Goal: Find specific page/section: Find specific page/section

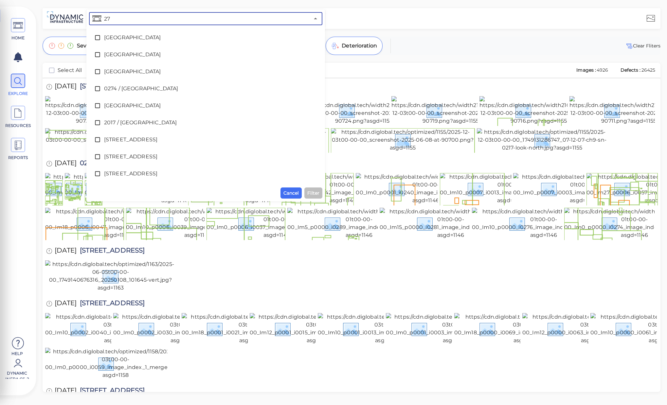
type input "273"
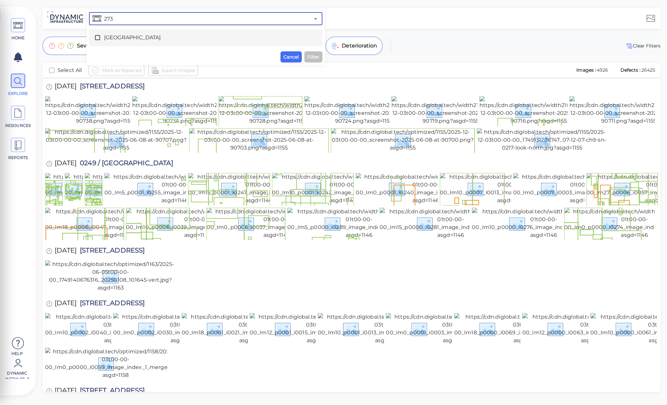
click at [98, 39] on icon at bounding box center [97, 37] width 7 height 7
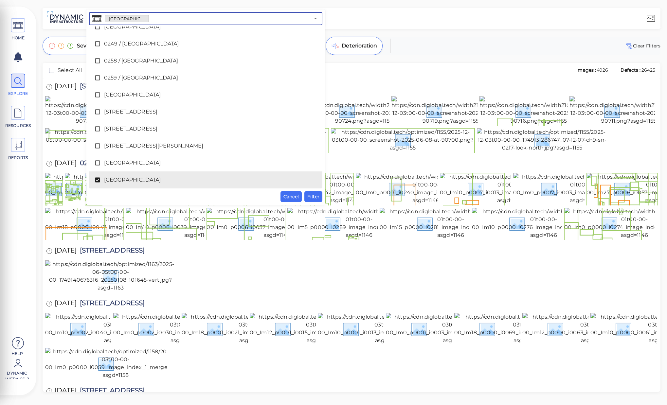
click at [316, 195] on span "Filter" at bounding box center [313, 197] width 12 height 8
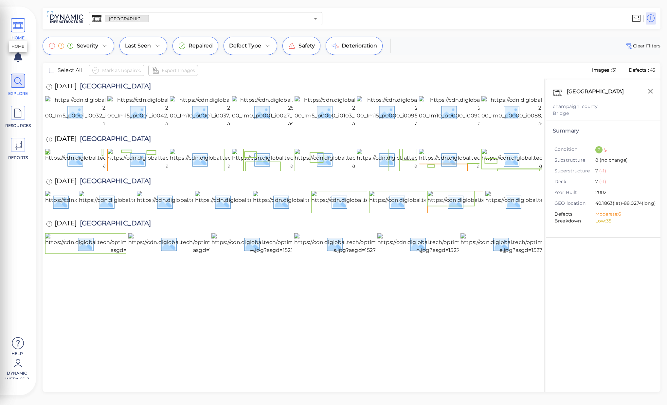
click at [21, 29] on icon at bounding box center [18, 25] width 10 height 15
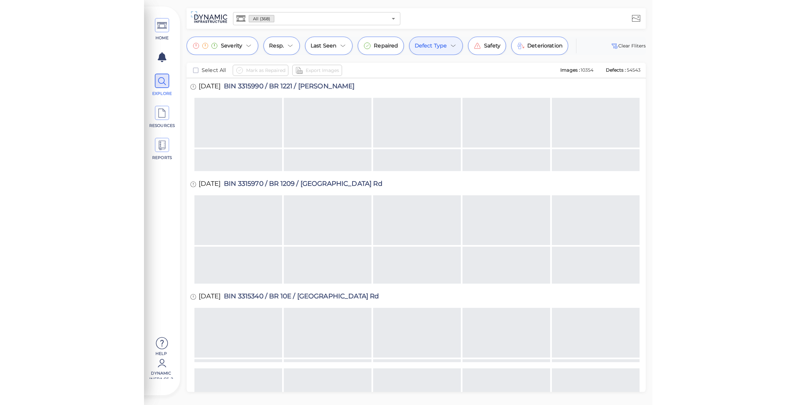
scroll to position [1454, 0]
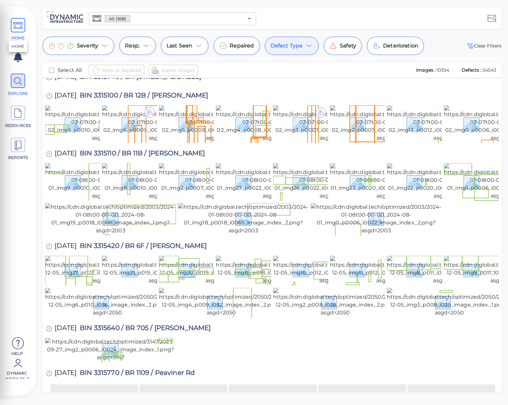
click at [22, 27] on icon at bounding box center [18, 25] width 10 height 15
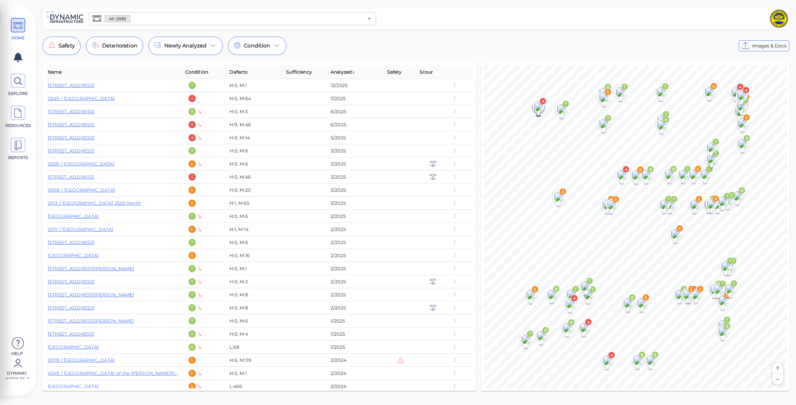
click at [341, 70] on span "Analyzed" at bounding box center [343, 72] width 25 height 8
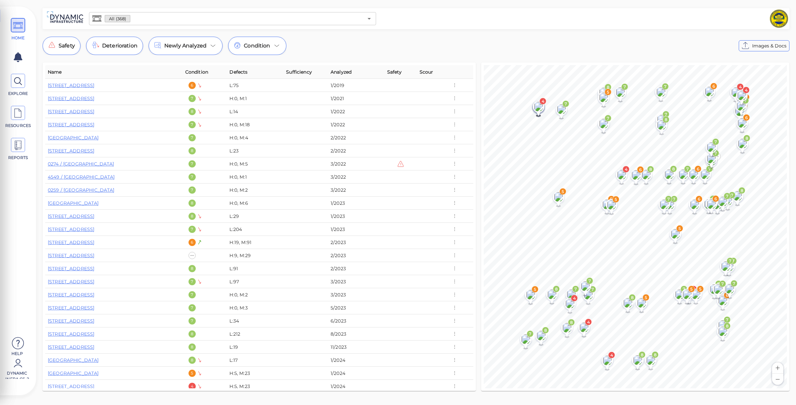
click at [341, 70] on span "Analyzed" at bounding box center [341, 72] width 21 height 8
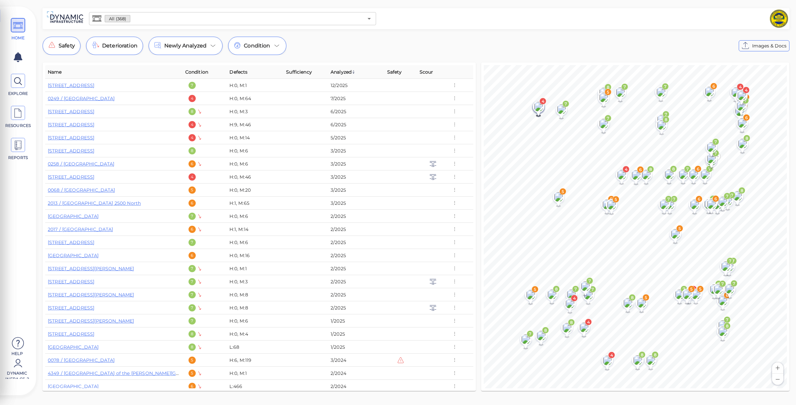
click at [341, 70] on span "Analyzed" at bounding box center [343, 72] width 25 height 8
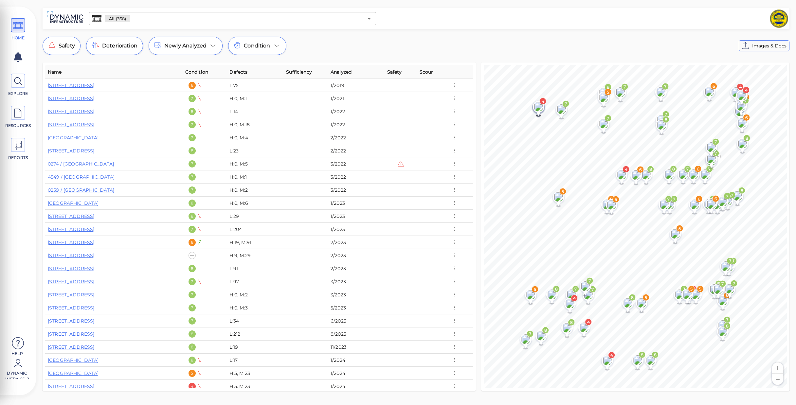
click at [350, 63] on div "Name Condition Defects Sufficiency Analyzed Safety Scour 4572 / [GEOGRAPHIC_DAT…" at bounding box center [259, 227] width 433 height 329
click at [352, 71] on th "Analyzed" at bounding box center [356, 72] width 57 height 14
click at [202, 73] on span "Condition" at bounding box center [196, 72] width 23 height 8
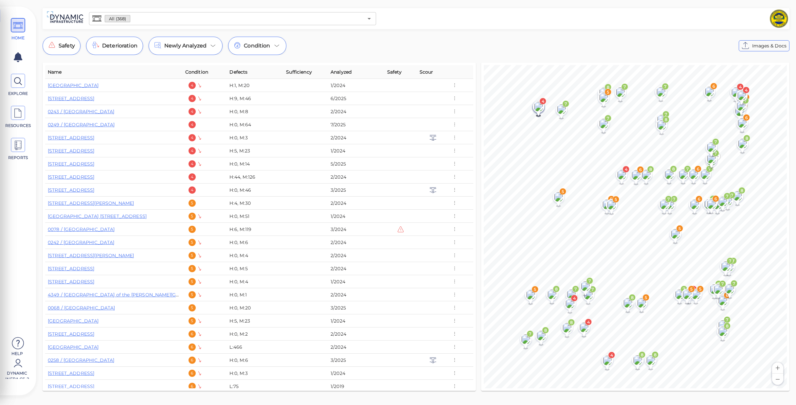
click at [202, 73] on span "Condition" at bounding box center [196, 72] width 23 height 8
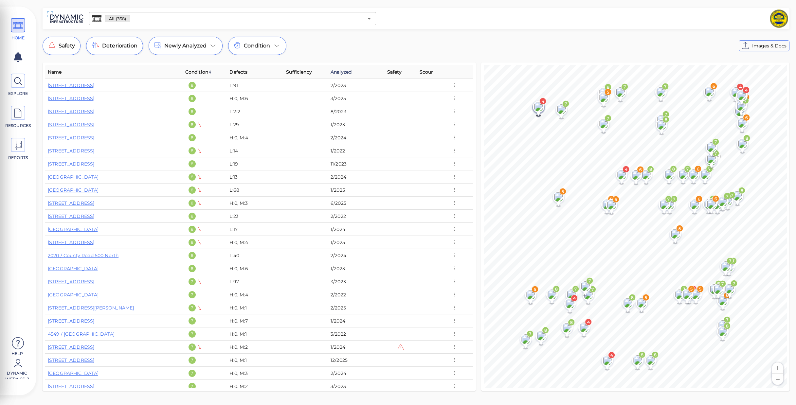
click at [334, 70] on span "Analyzed" at bounding box center [341, 72] width 21 height 8
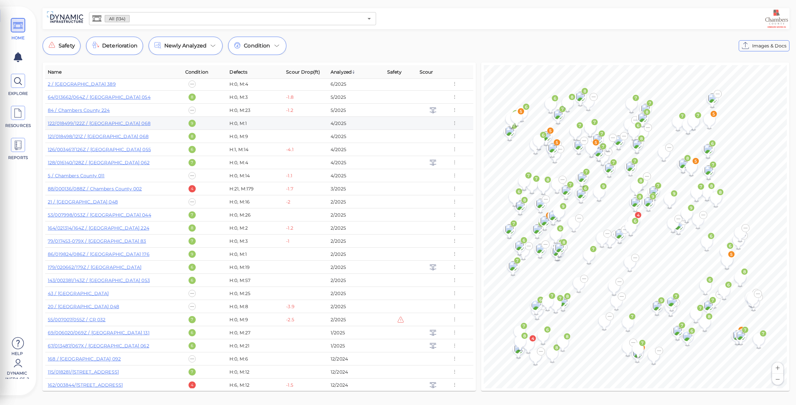
scroll to position [65, 0]
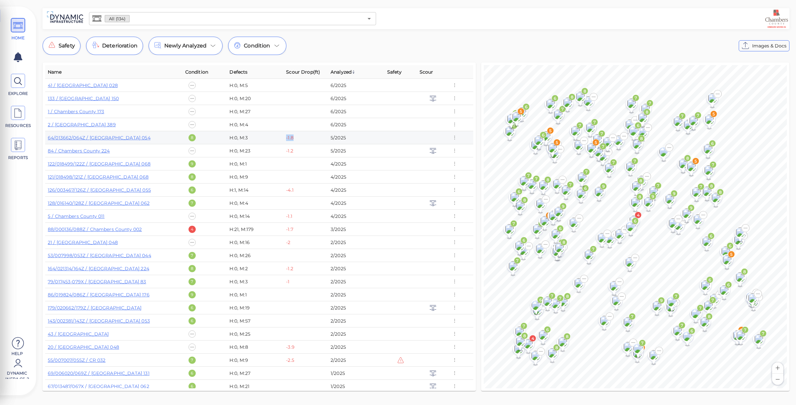
drag, startPoint x: 292, startPoint y: 137, endPoint x: 286, endPoint y: 137, distance: 6.2
click at [286, 137] on div "-1.8" at bounding box center [290, 138] width 8 height 7
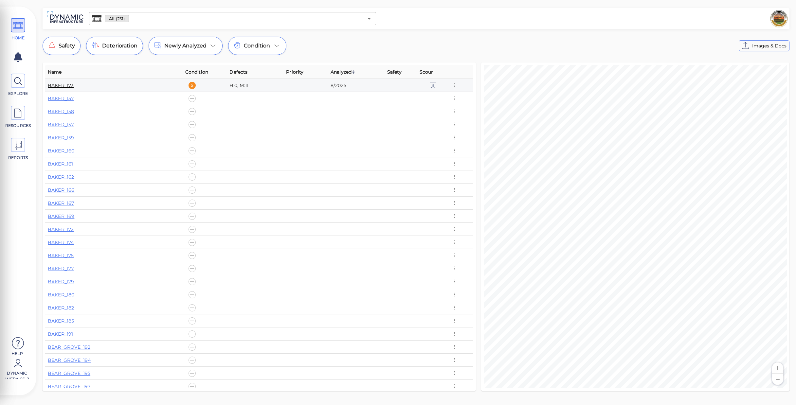
click at [69, 88] on link "BAKER_173" at bounding box center [61, 85] width 26 height 6
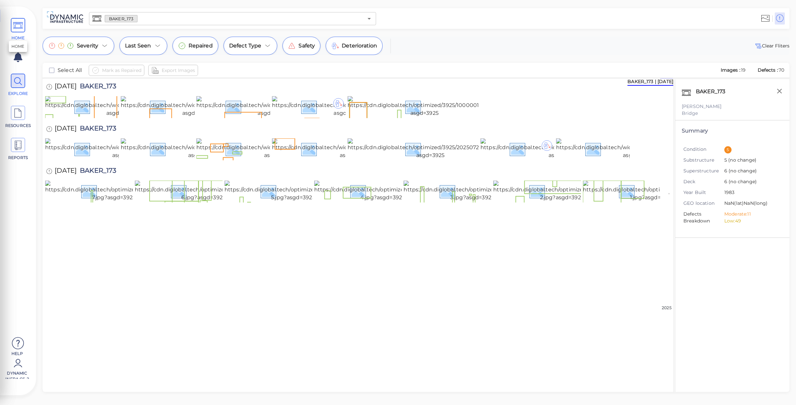
click at [15, 32] on icon at bounding box center [18, 25] width 10 height 15
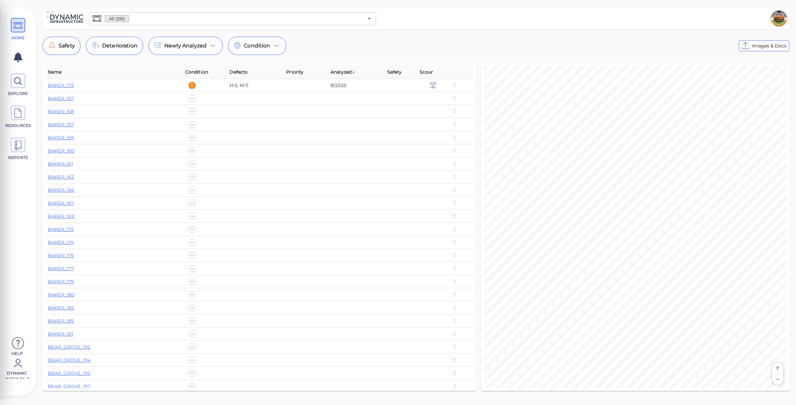
click at [305, 22] on input "text" at bounding box center [246, 18] width 234 height 9
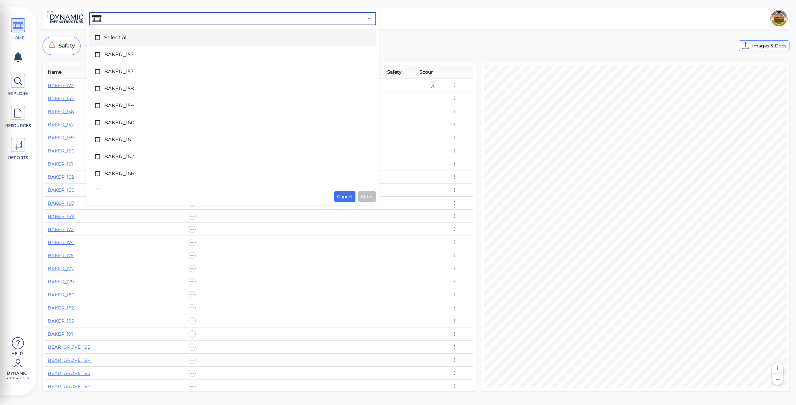
click at [424, 39] on div "Safety Deterioration Newly Analyzed Condition Images & Docs" at bounding box center [416, 46] width 747 height 18
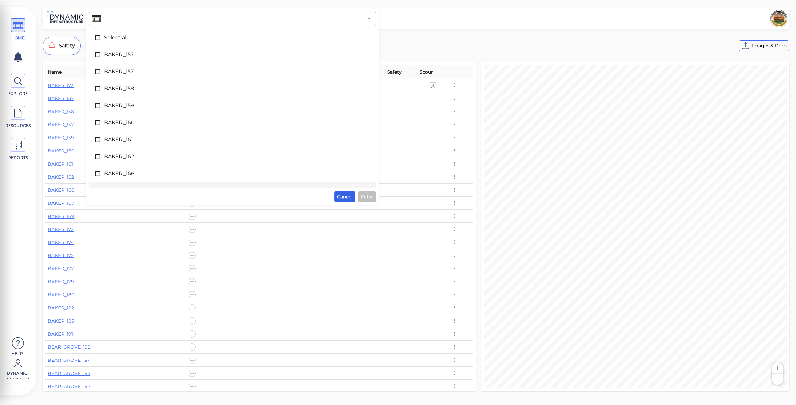
click at [347, 198] on span "Cancel" at bounding box center [344, 197] width 15 height 8
